Goal: Task Accomplishment & Management: Complete application form

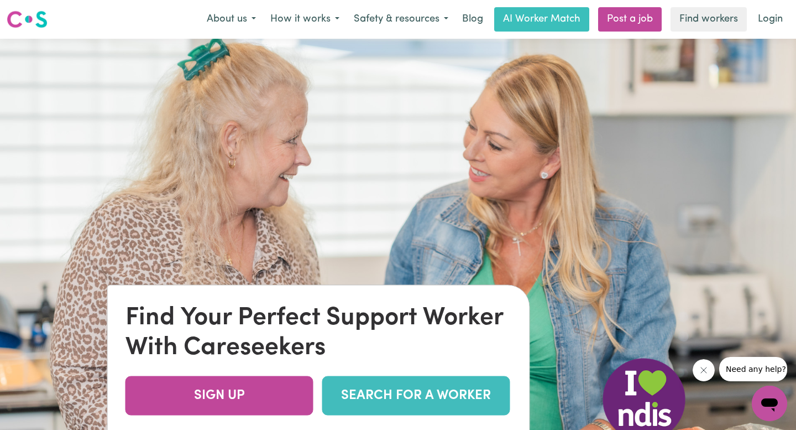
click at [507, 70] on img at bounding box center [398, 254] width 796 height 430
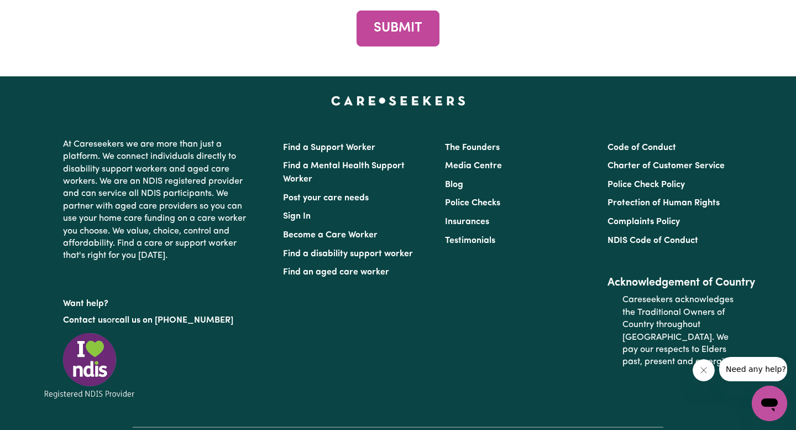
scroll to position [4135, 0]
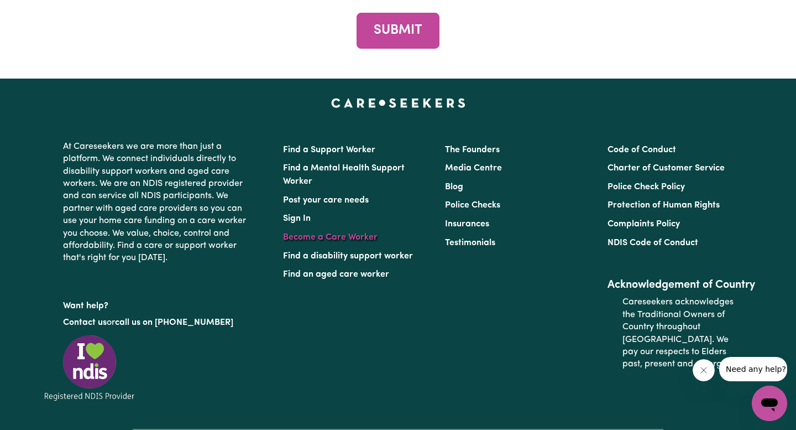
click at [370, 235] on link "Become a Care Worker" at bounding box center [330, 237] width 95 height 9
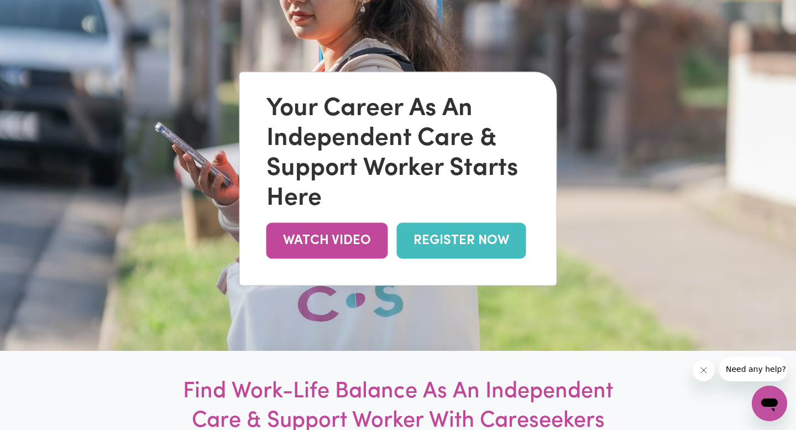
scroll to position [122, 0]
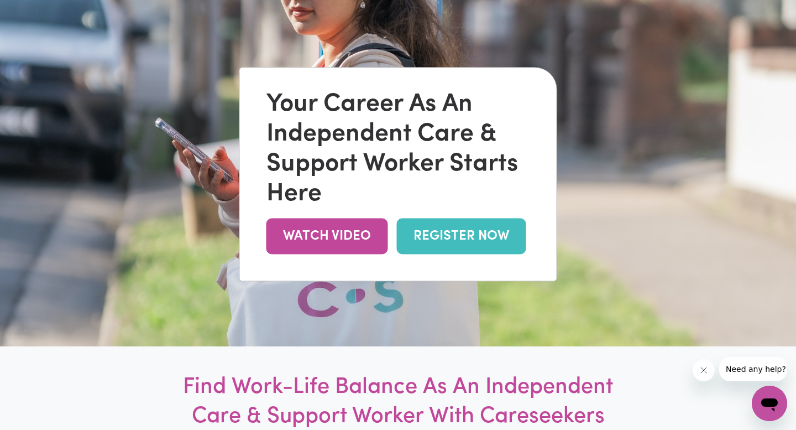
click at [475, 229] on link "REGISTER NOW" at bounding box center [461, 236] width 129 height 36
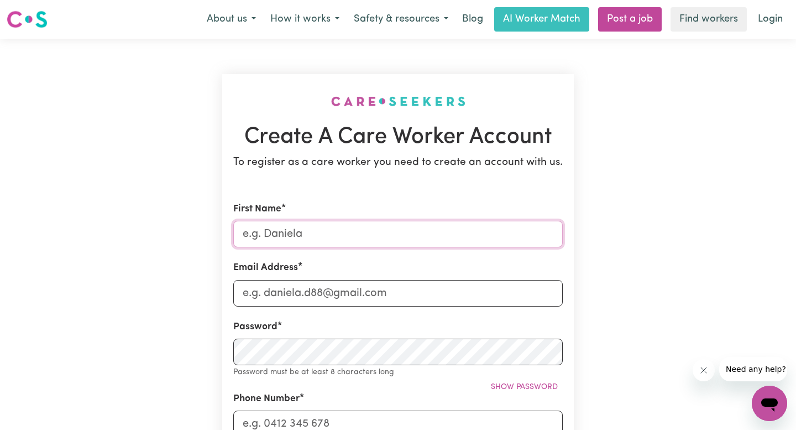
click at [461, 247] on input "First Name" at bounding box center [398, 234] width 330 height 27
type input "Rashi"
type input "[EMAIL_ADDRESS][DOMAIN_NAME]"
type input "0449001626"
type input "25 [PERSON_NAME] grove"
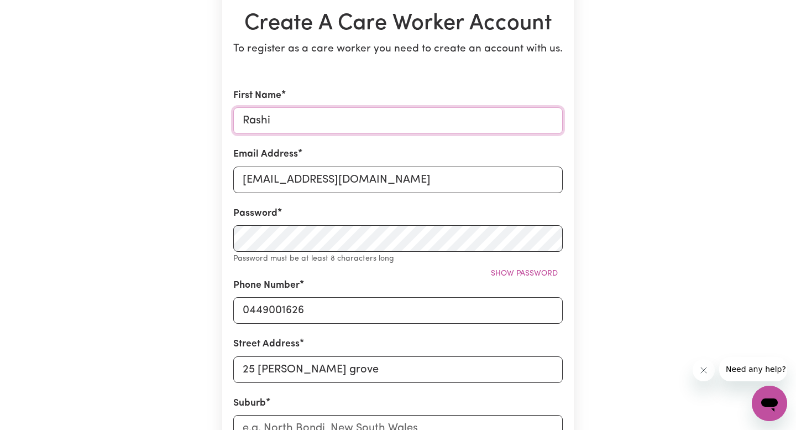
scroll to position [130, 0]
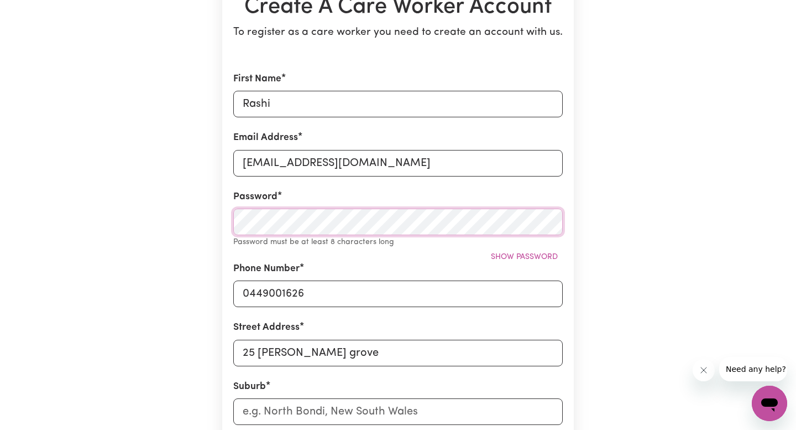
click at [227, 228] on section "Create A Care Worker Account To register as a care worker you need to create an…" at bounding box center [398, 312] width 352 height 737
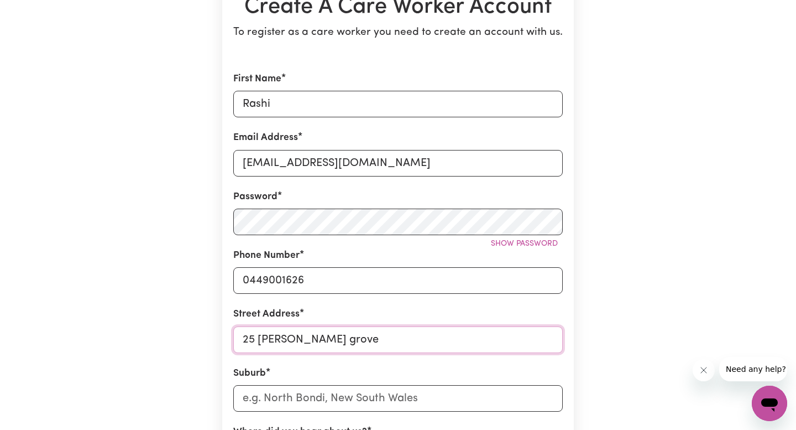
drag, startPoint x: 338, startPoint y: 334, endPoint x: 197, endPoint y: 334, distance: 141.6
click at [197, 334] on div "Create A Care Worker Account To register as a care worker you need to create an…" at bounding box center [398, 306] width 730 height 794
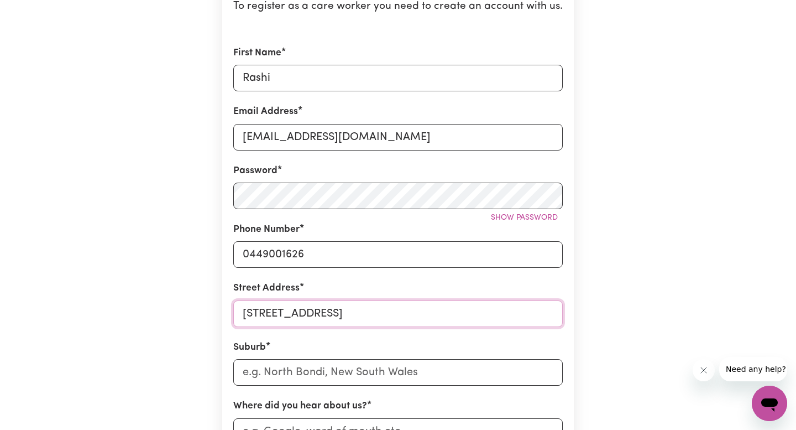
scroll to position [211, 0]
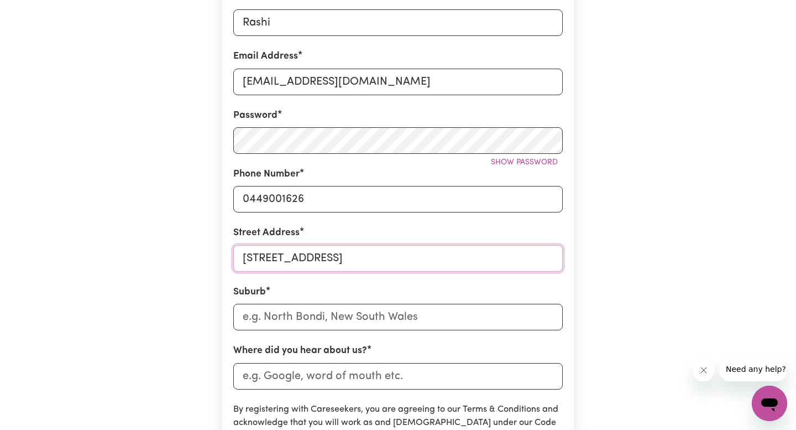
type input "[STREET_ADDRESS]"
click at [368, 318] on input "text" at bounding box center [398, 317] width 330 height 27
type input "[PERSON_NAME]"
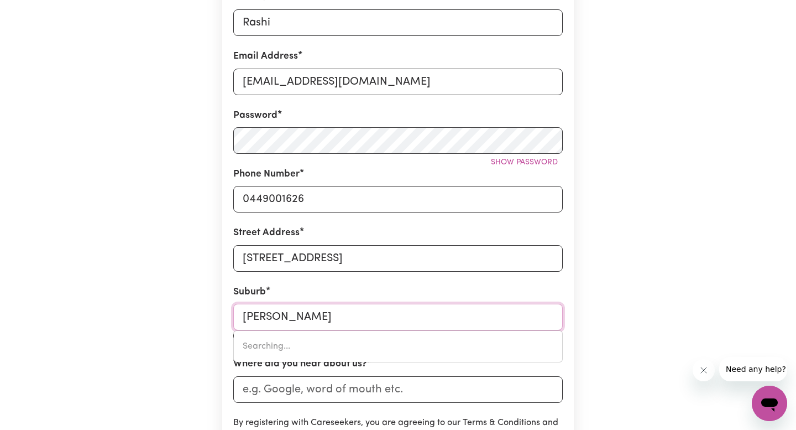
type input "[GEOGRAPHIC_DATA], [GEOGRAPHIC_DATA], 2142"
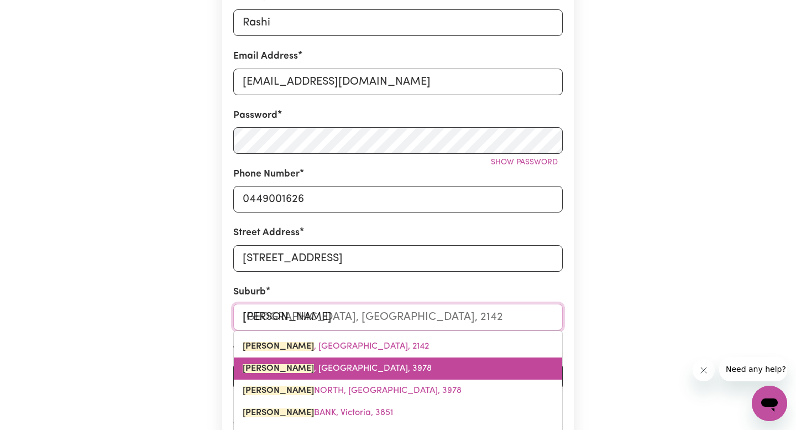
click at [349, 368] on link "[GEOGRAPHIC_DATA] , [GEOGRAPHIC_DATA], 3978" at bounding box center [398, 368] width 329 height 22
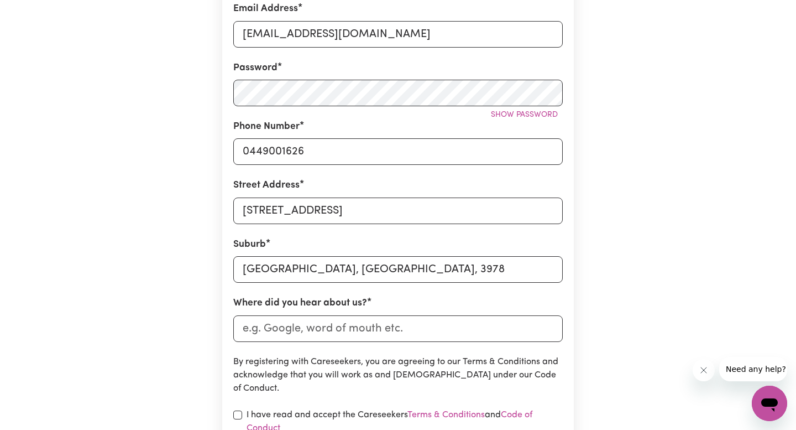
scroll to position [290, 0]
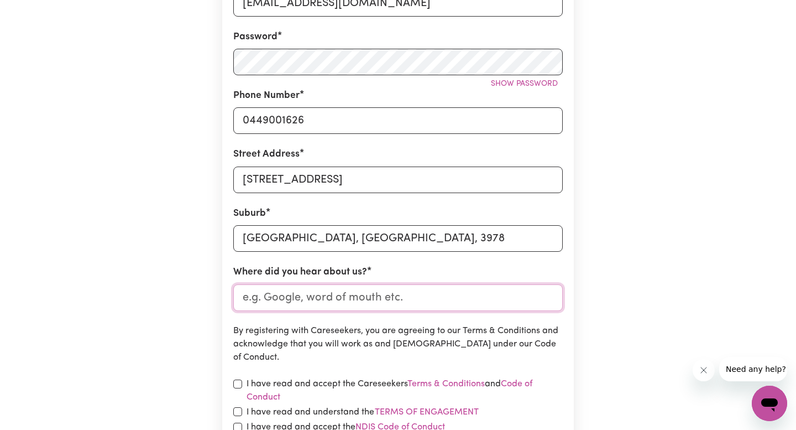
click at [442, 294] on input "Where did you hear about us?" at bounding box center [398, 297] width 330 height 27
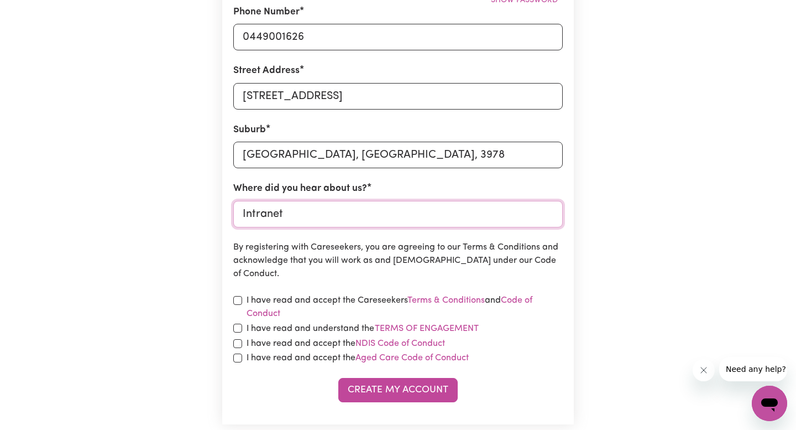
scroll to position [397, 0]
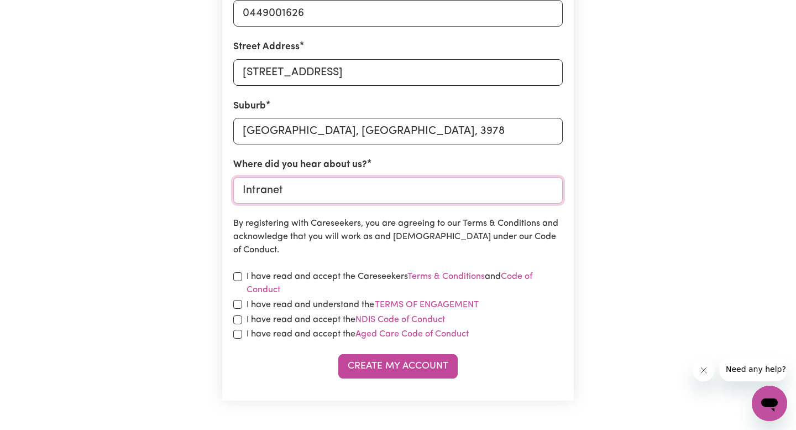
type input "Intranet"
click at [376, 281] on label "I have read and accept the Careseekers Terms & Conditions and Code of Conduct" at bounding box center [405, 283] width 316 height 27
click at [361, 305] on label "I have read and understand the Terms of Engagement" at bounding box center [363, 305] width 233 height 14
click at [374, 305] on button "Terms of Engagement" at bounding box center [426, 305] width 105 height 14
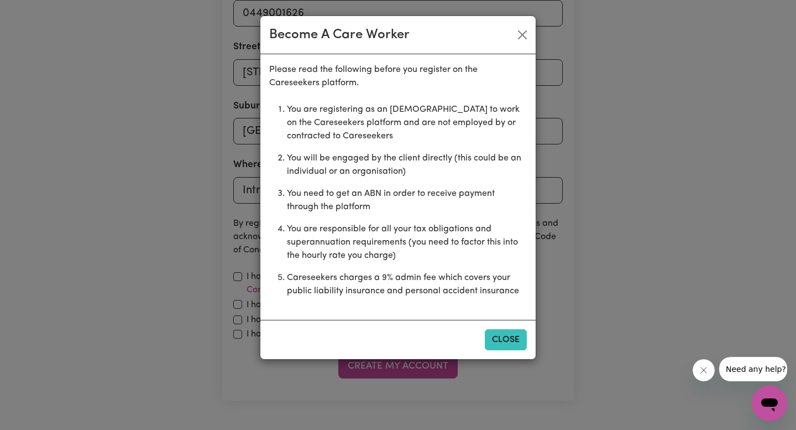
click at [514, 350] on button "Close" at bounding box center [506, 339] width 42 height 21
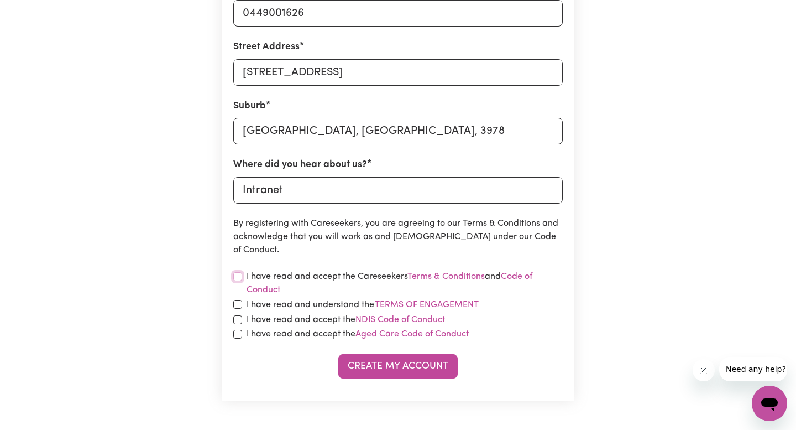
click at [238, 276] on input "checkbox" at bounding box center [237, 276] width 9 height 9
checkbox input "true"
click at [237, 301] on input "checkbox" at bounding box center [237, 304] width 9 height 9
checkbox input "true"
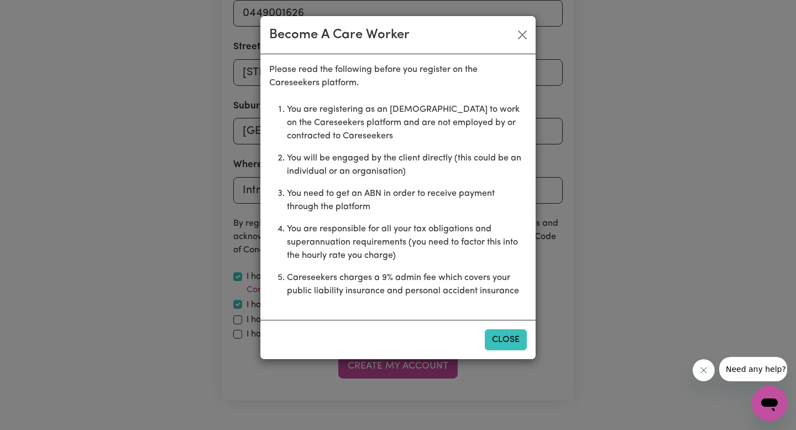
click at [507, 346] on button "Close" at bounding box center [506, 339] width 42 height 21
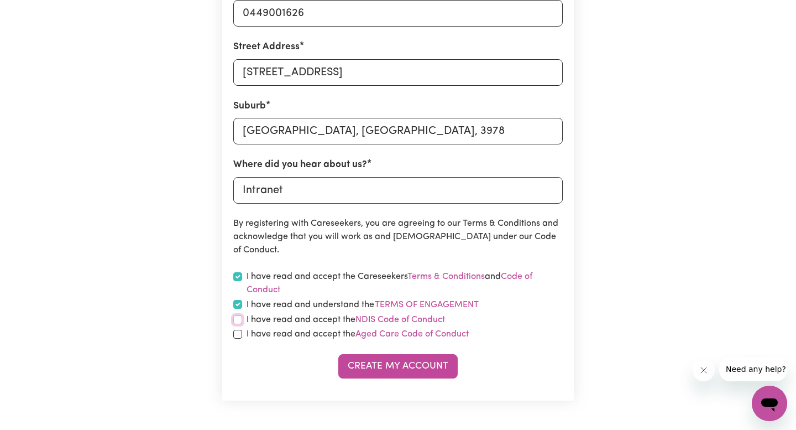
click at [237, 321] on input "checkbox" at bounding box center [237, 319] width 9 height 9
checkbox input "true"
click at [235, 334] on input "checkbox" at bounding box center [237, 334] width 9 height 9
checkbox input "true"
click at [380, 367] on button "Create My Account" at bounding box center [397, 366] width 119 height 24
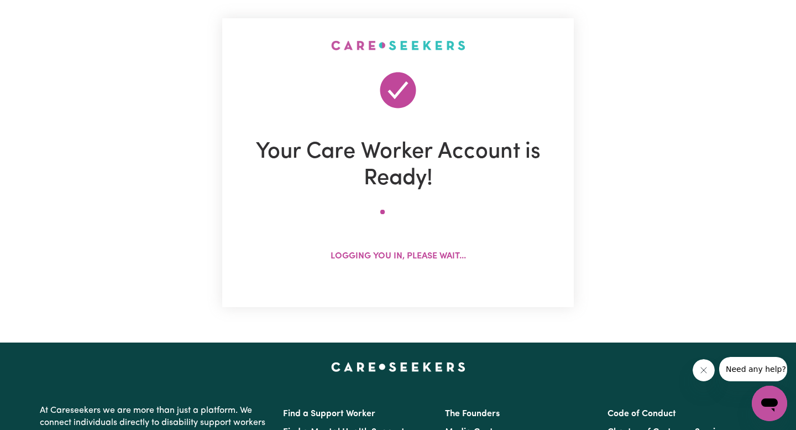
scroll to position [0, 0]
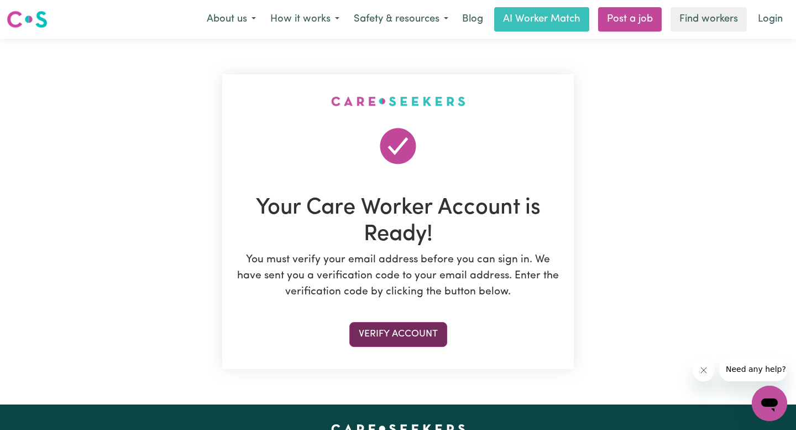
click at [412, 331] on button "Verify Account" at bounding box center [399, 334] width 98 height 24
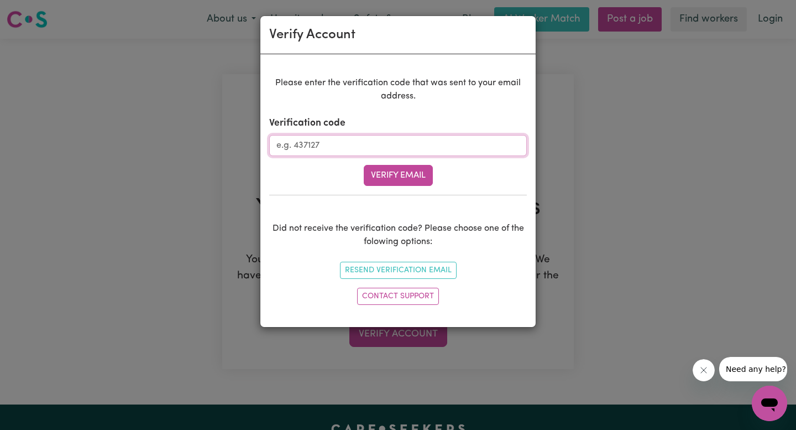
click at [420, 152] on input "Verification code" at bounding box center [398, 145] width 258 height 21
type input "628323"
click at [405, 193] on div "Please enter the verification code that was sent to your email address. Verific…" at bounding box center [398, 192] width 258 height 233
click at [419, 172] on button "Verify Email" at bounding box center [398, 175] width 69 height 21
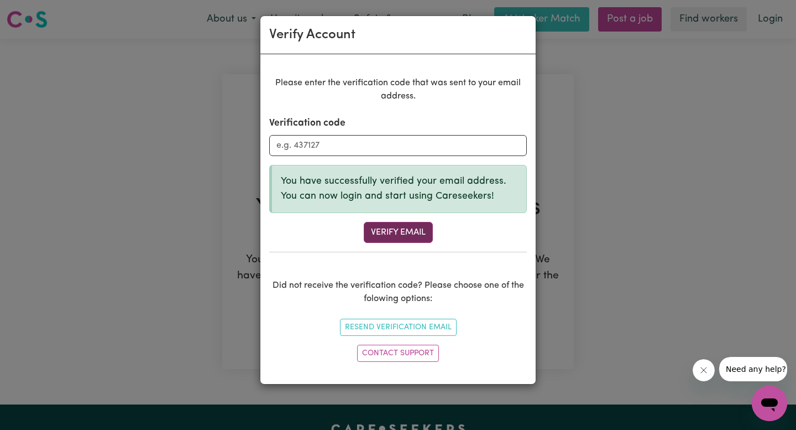
click at [392, 237] on button "Verify Email" at bounding box center [398, 232] width 69 height 21
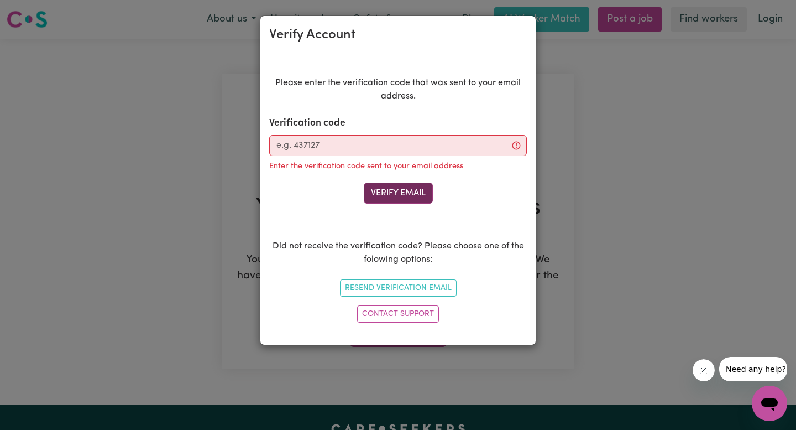
click at [396, 195] on button "Verify Email" at bounding box center [398, 193] width 69 height 21
click at [389, 157] on div "Enter the verification code sent to your email address" at bounding box center [398, 165] width 258 height 18
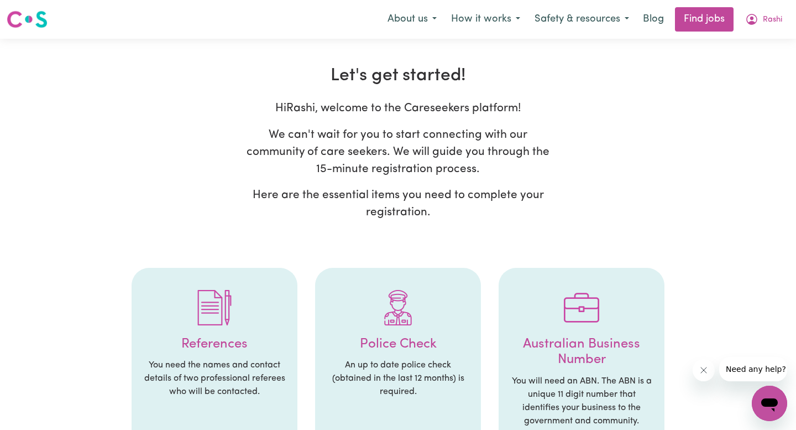
click at [265, 185] on div "Hi Rashi , welcome to the Careseekers platform! We can't wait for you to start …" at bounding box center [398, 165] width 332 height 130
